Goal: Task Accomplishment & Management: Complete application form

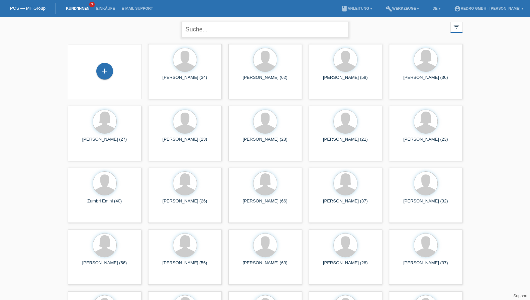
click at [215, 31] on input "text" at bounding box center [265, 30] width 167 height 16
type input "murtezi"
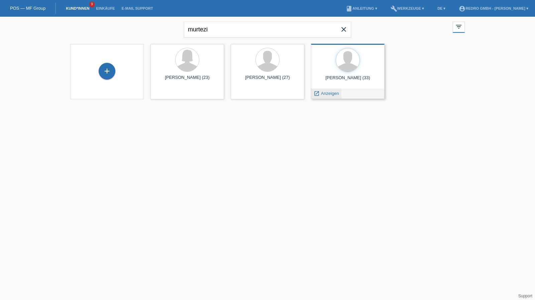
click at [328, 95] on span "Anzeigen" at bounding box center [330, 93] width 18 height 5
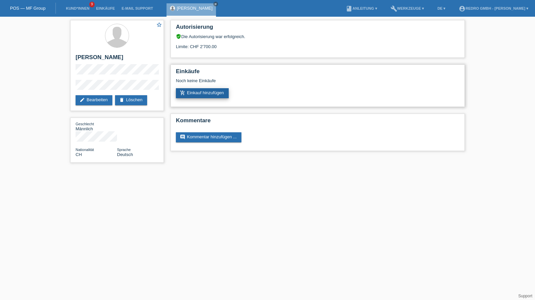
click at [213, 92] on link "add_shopping_cart Einkauf hinzufügen" at bounding box center [202, 93] width 53 height 10
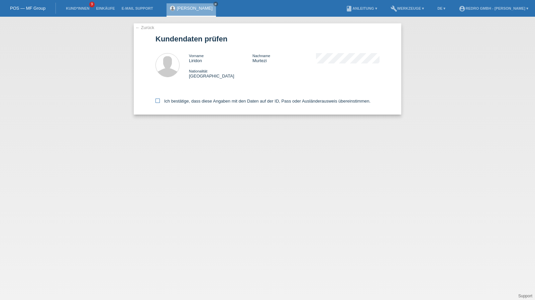
click at [206, 103] on label "Ich bestätige, dass diese Angaben mit den Daten auf der ID, Pass oder Ausländer…" at bounding box center [263, 101] width 215 height 5
click at [160, 103] on input "Ich bestätige, dass diese Angaben mit den Daten auf der ID, Pass oder Ausländer…" at bounding box center [158, 101] width 4 height 4
checkbox input "true"
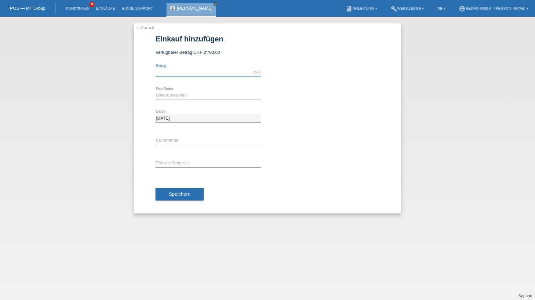
click at [184, 74] on input "text" at bounding box center [208, 73] width 105 height 8
type input "2399.00"
click at [190, 96] on select "Bitte auswählen 6 Raten 12 Raten 24 Raten 36 Raten" at bounding box center [208, 95] width 105 height 8
select select "585"
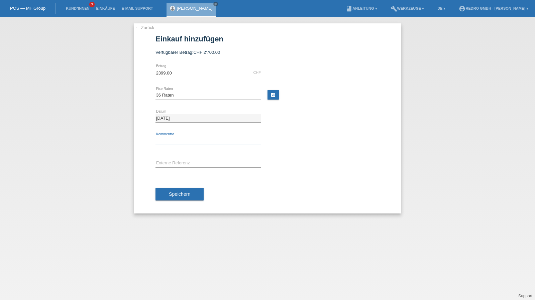
click at [183, 144] on input "text" at bounding box center [208, 141] width 105 height 8
type input "115045"
click at [185, 197] on button "Speichern" at bounding box center [180, 194] width 48 height 13
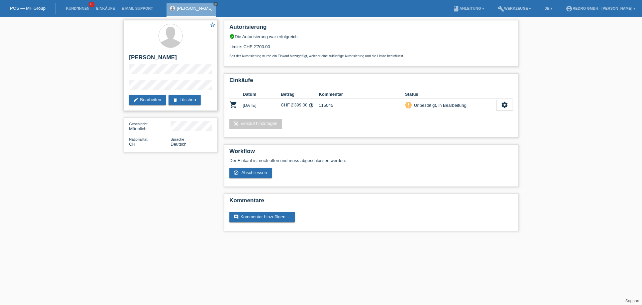
click at [127, 88] on div "star_border Liridon Murtezi edit Bearbeiten delete Löschen" at bounding box center [171, 65] width 94 height 91
click at [143, 59] on h2 "[PERSON_NAME]" at bounding box center [170, 59] width 83 height 10
copy div "[PERSON_NAME]"
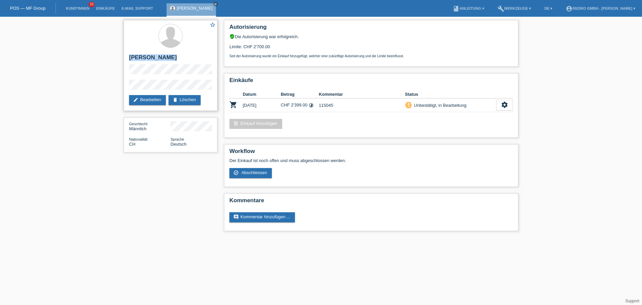
click at [141, 58] on h2 "[PERSON_NAME]" at bounding box center [170, 59] width 83 height 10
drag, startPoint x: 141, startPoint y: 58, endPoint x: 146, endPoint y: 64, distance: 7.9
click at [141, 58] on h2 "[PERSON_NAME]" at bounding box center [170, 59] width 83 height 10
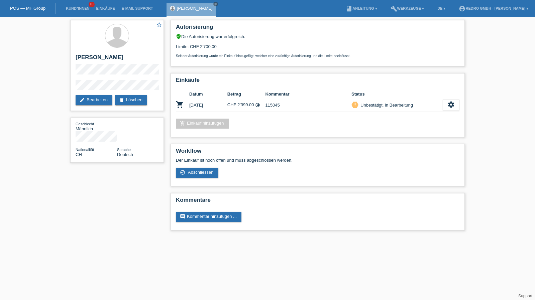
click at [75, 6] on li "Kund*innen 10" at bounding box center [78, 8] width 30 height 17
click at [74, 7] on link "Kund*innen" at bounding box center [78, 8] width 30 height 4
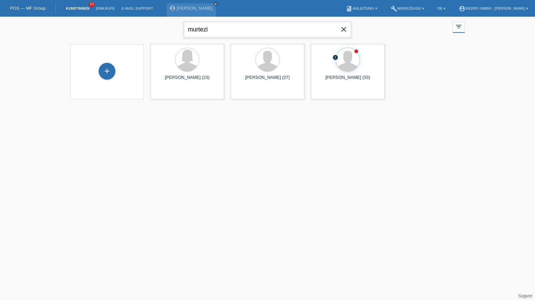
click at [218, 35] on input "murtezi" at bounding box center [267, 30] width 167 height 16
type input "serb"
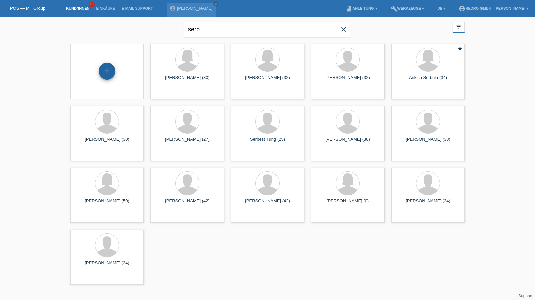
click at [107, 71] on div "+" at bounding box center [107, 71] width 16 height 11
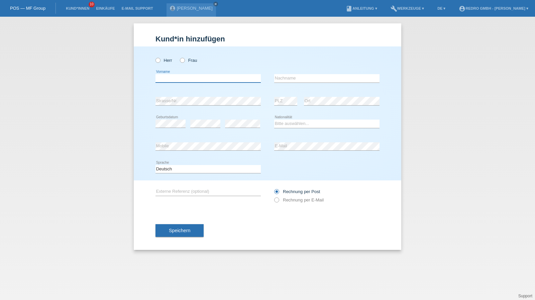
click at [189, 79] on input "text" at bounding box center [208, 78] width 105 height 8
paste input "[PERSON_NAME]"
click at [210, 77] on input "[PERSON_NAME]" at bounding box center [208, 78] width 105 height 8
type input "[PERSON_NAME]"
click at [167, 64] on div "Herr Frau" at bounding box center [208, 61] width 105 height 14
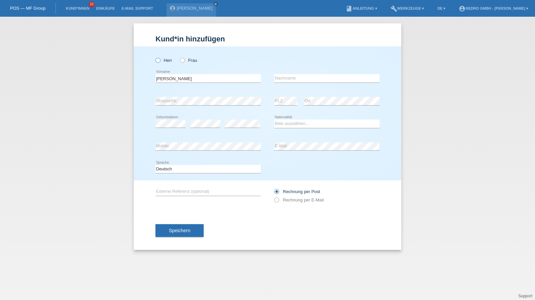
click at [168, 63] on label "Herr" at bounding box center [164, 60] width 17 height 5
click at [160, 62] on input "Herr" at bounding box center [158, 60] width 4 height 4
radio input "true"
click at [295, 79] on input "text" at bounding box center [326, 78] width 105 height 8
paste input "Serbán"
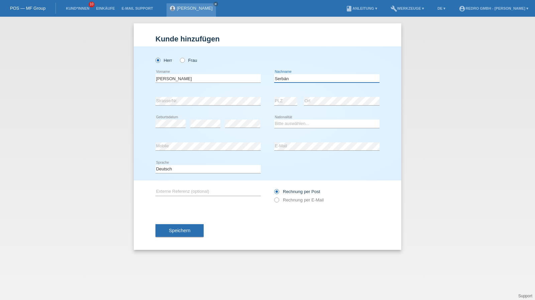
type input "Serbán"
click at [306, 142] on div "error E-Mail" at bounding box center [326, 146] width 105 height 23
select select "HU"
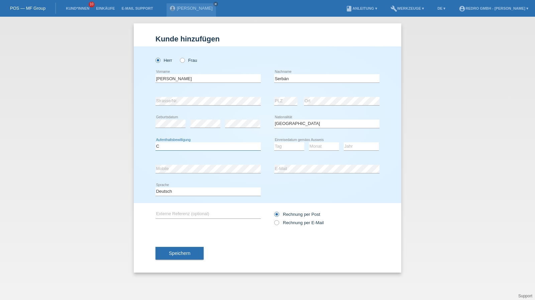
select select "B"
select select "01"
select select "2021"
click at [186, 247] on button "Speichern" at bounding box center [180, 253] width 48 height 13
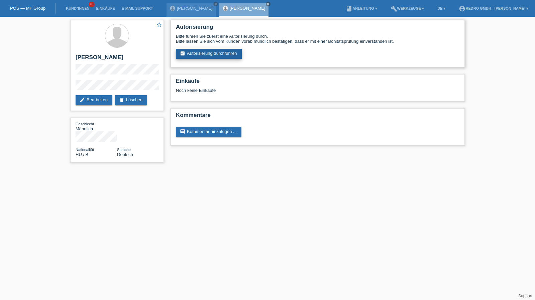
click at [195, 55] on link "assignment_turned_in Autorisierung durchführen" at bounding box center [209, 54] width 66 height 10
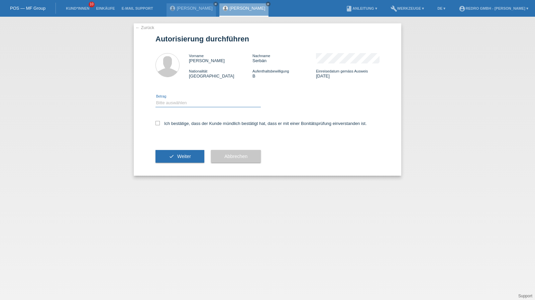
drag, startPoint x: 187, startPoint y: 102, endPoint x: 186, endPoint y: 107, distance: 4.8
click at [187, 102] on select "Bitte auswählen CHF 1.00 - CHF 499.00 CHF 500.00 - CHF 1'999.00 CHF 2'000.00 - …" at bounding box center [208, 103] width 105 height 8
select select "1"
click at [156, 99] on select "Bitte auswählen CHF 1.00 - CHF 499.00 CHF 500.00 - CHF 1'999.00 CHF 2'000.00 - …" at bounding box center [208, 103] width 105 height 8
click at [176, 124] on label "Ich bestätige, dass der Kunde mündlich bestätigt hat, dass er mit einer Bonität…" at bounding box center [261, 123] width 211 height 5
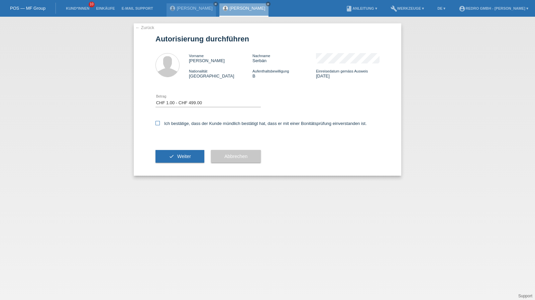
click at [160, 124] on input "Ich bestätige, dass der Kunde mündlich bestätigt hat, dass er mit einer Bonität…" at bounding box center [158, 123] width 4 height 4
checkbox input "true"
click at [182, 170] on div "check Weiter" at bounding box center [180, 156] width 49 height 39
click at [185, 160] on button "check Weiter" at bounding box center [180, 156] width 49 height 13
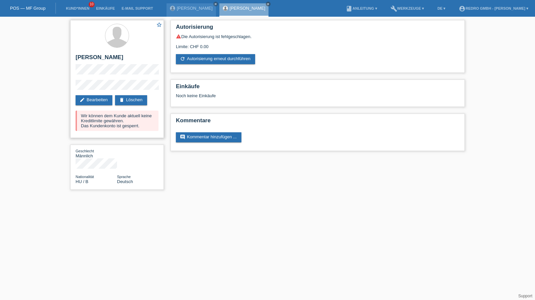
click at [111, 56] on h2 "[PERSON_NAME]" at bounding box center [117, 59] width 83 height 10
copy div "[PERSON_NAME]"
click at [103, 79] on div "star_border [PERSON_NAME] edit Bearbeiten delete Löschen Wir können dem Kunde a…" at bounding box center [117, 79] width 94 height 118
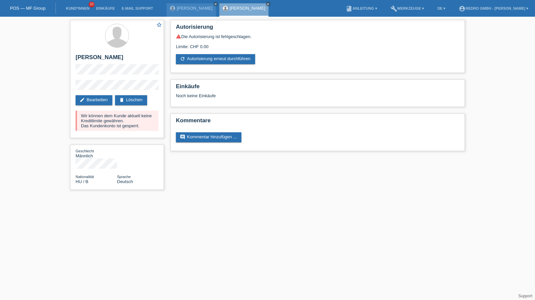
click at [65, 86] on div "star_border [PERSON_NAME] edit Bearbeiten delete Löschen Wir können dem Kunde a…" at bounding box center [267, 107] width 535 height 180
click at [78, 55] on h2 "[PERSON_NAME]" at bounding box center [117, 59] width 83 height 10
copy div "[PERSON_NAME]"
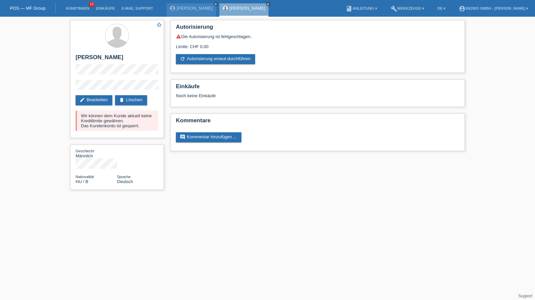
click at [17, 99] on div "star_border [PERSON_NAME] edit Bearbeiten delete Löschen Wir können dem Kunde a…" at bounding box center [267, 107] width 535 height 180
